Goal: Task Accomplishment & Management: Use online tool/utility

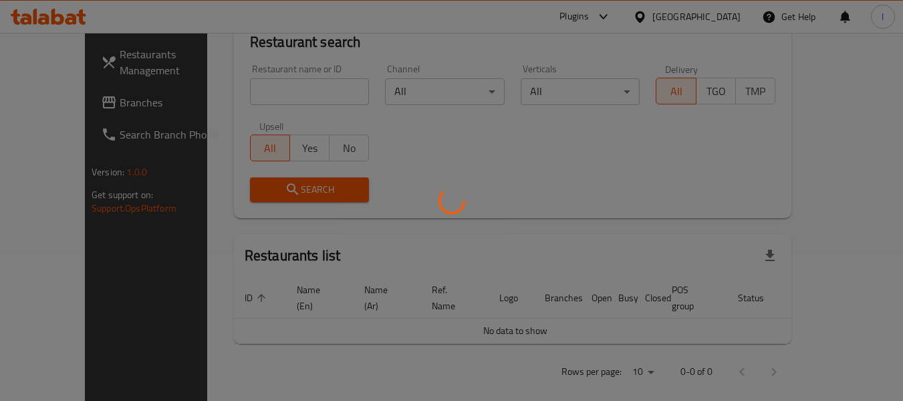
scroll to position [612, 0]
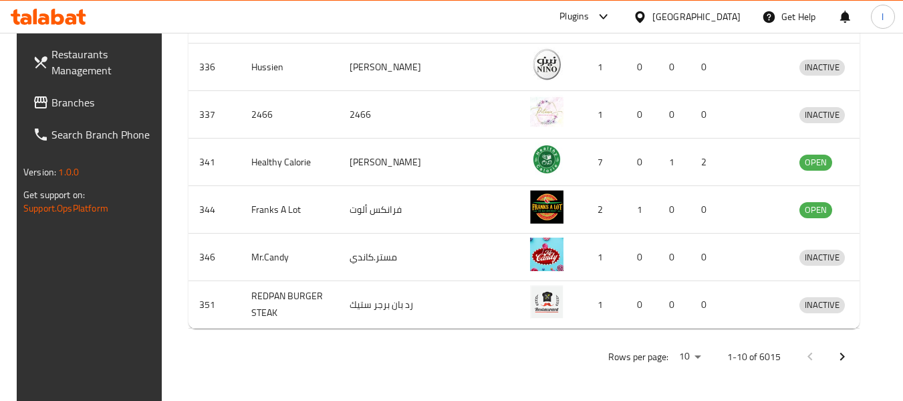
click at [64, 106] on span "Branches" at bounding box center [104, 102] width 106 height 16
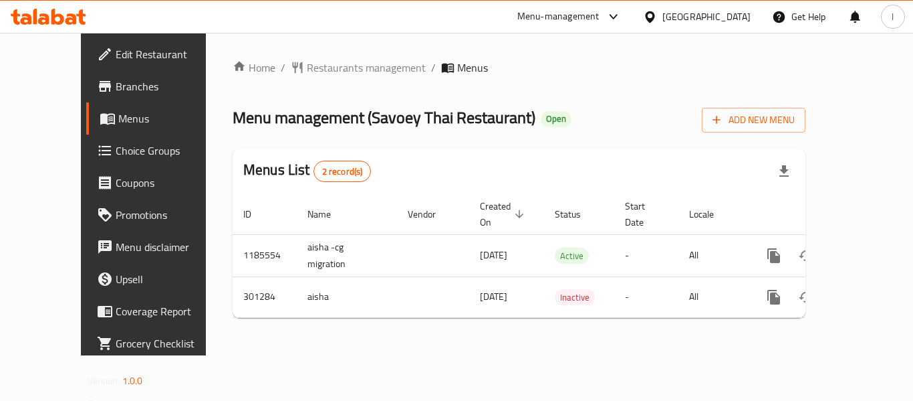
click at [116, 175] on span "Coupons" at bounding box center [169, 183] width 107 height 16
click at [116, 147] on span "Choice Groups" at bounding box center [169, 150] width 107 height 16
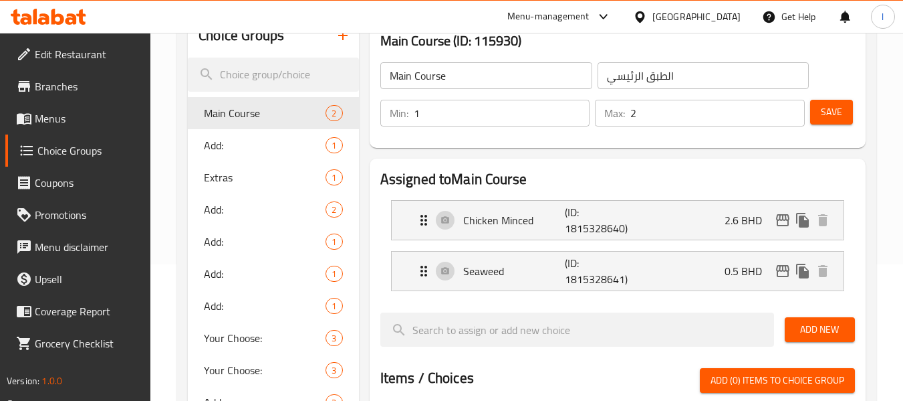
scroll to position [201, 0]
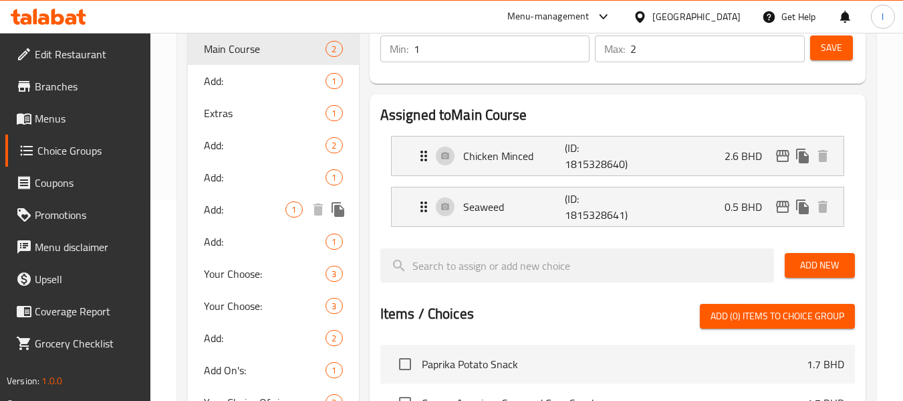
click at [205, 215] on span "Add:" at bounding box center [245, 209] width 82 height 16
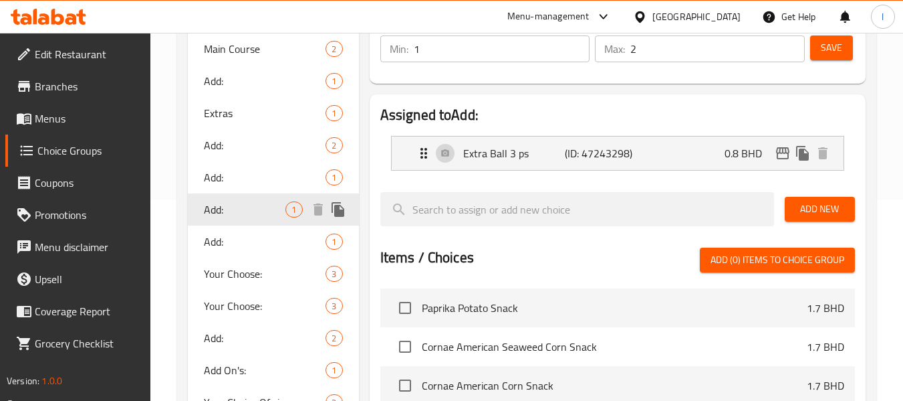
type input "Add:"
type input "أضف:"
type input "0"
type input "1"
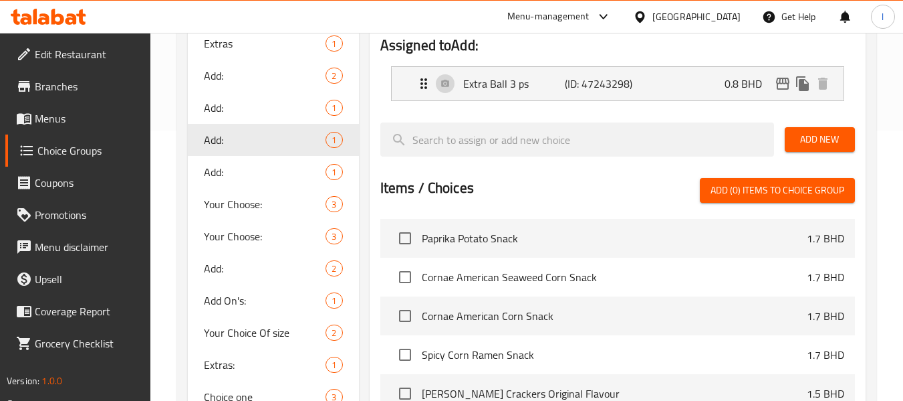
scroll to position [269, 0]
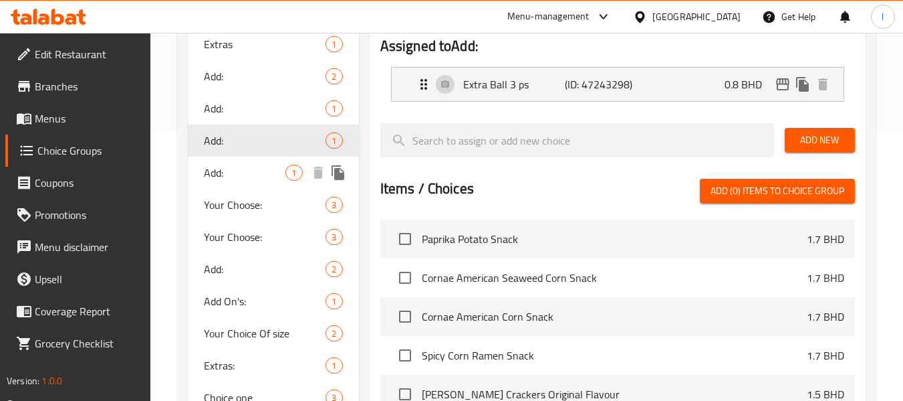
click at [224, 168] on span "Add:" at bounding box center [245, 172] width 82 height 16
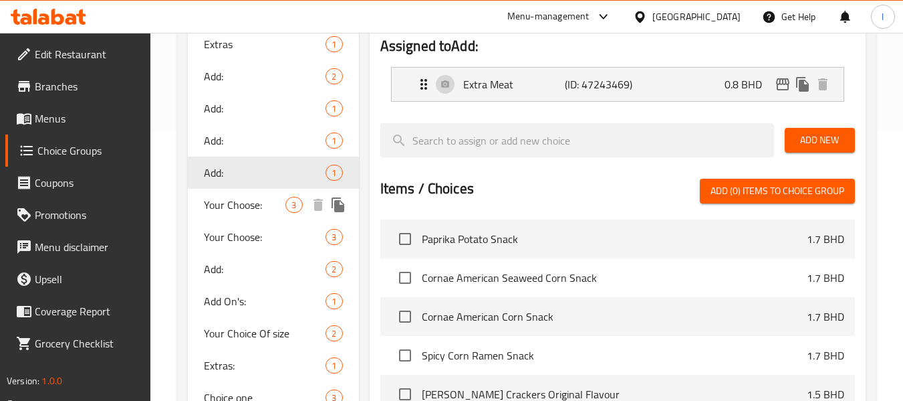
click at [205, 199] on span "Your Choose:" at bounding box center [245, 205] width 82 height 16
type input "Your Choose:"
type input "اختيارك:"
type input "1"
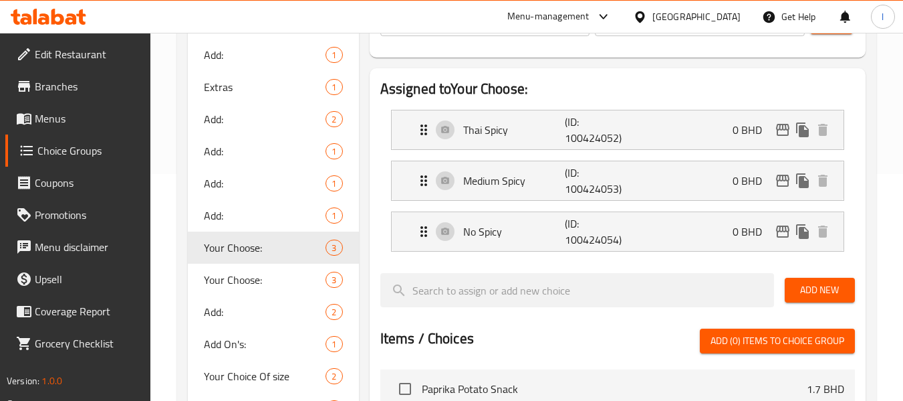
scroll to position [109, 0]
